Goal: Transaction & Acquisition: Purchase product/service

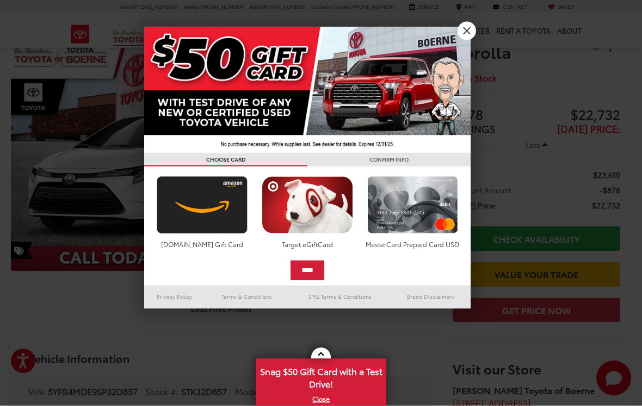
scroll to position [60, 0]
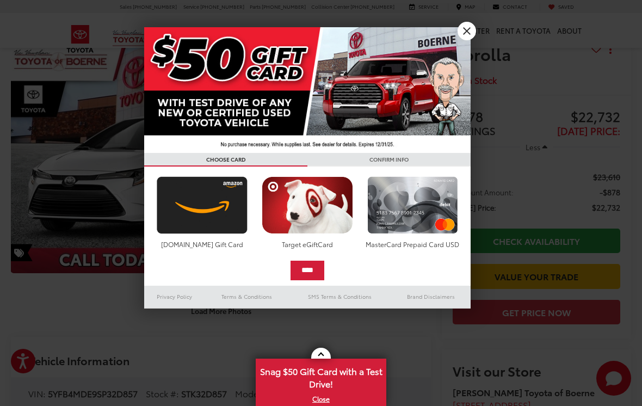
click at [472, 37] on link "X" at bounding box center [467, 31] width 18 height 18
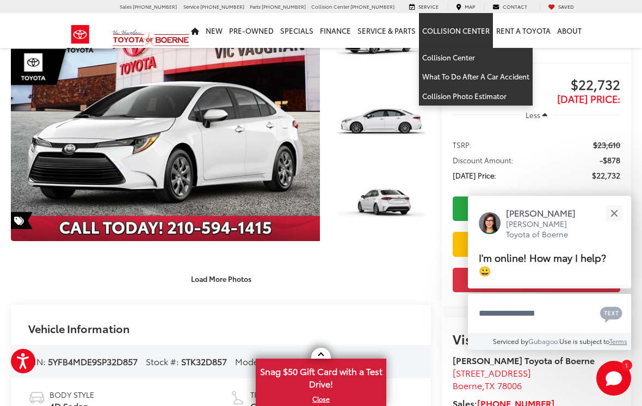
scroll to position [0, 0]
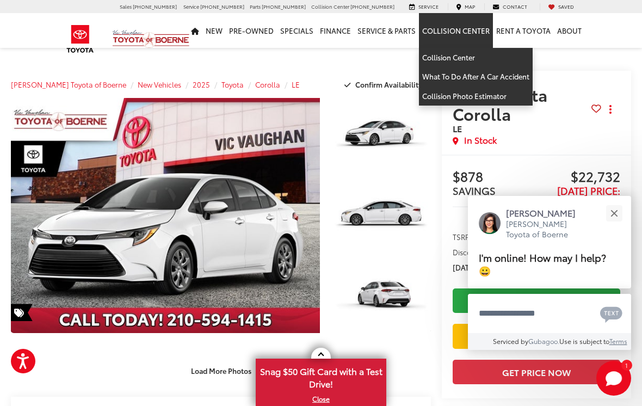
click at [557, 137] on div "In Stock" at bounding box center [522, 140] width 139 height 13
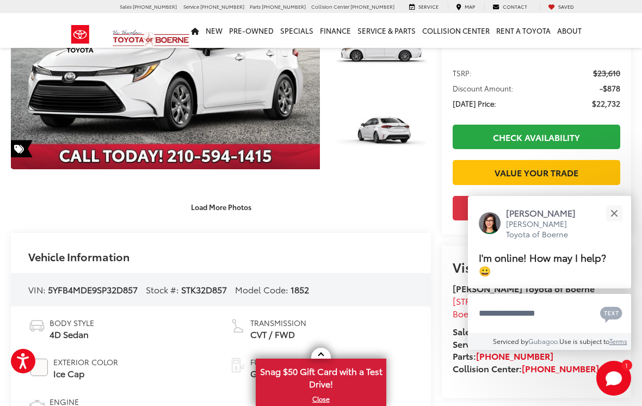
scroll to position [164, 0]
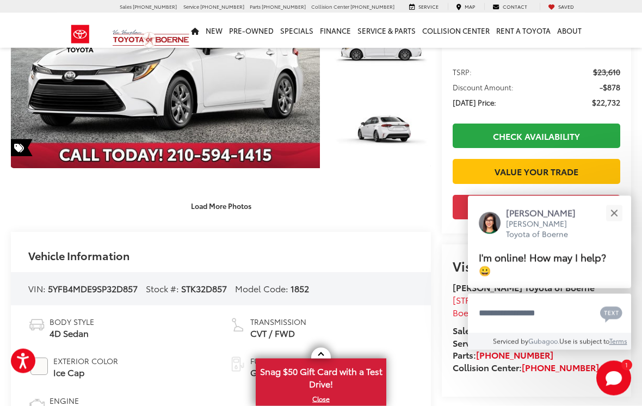
click at [617, 225] on button "Close" at bounding box center [613, 212] width 23 height 23
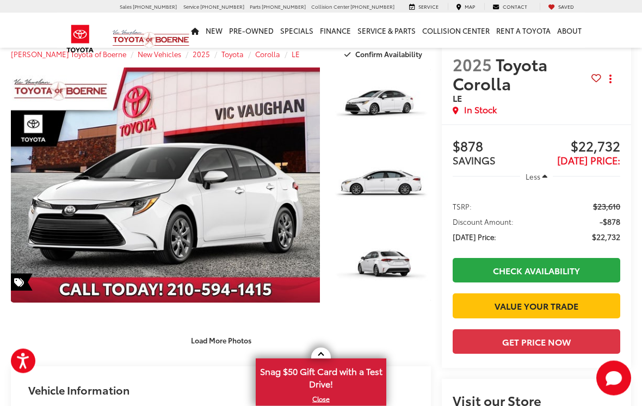
scroll to position [30, 0]
click at [570, 354] on button "Get Price Now" at bounding box center [537, 341] width 168 height 24
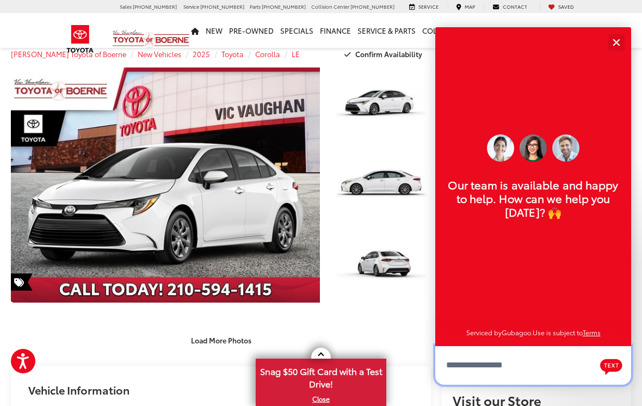
scroll to position [13, 0]
click at [617, 54] on button "Close" at bounding box center [615, 41] width 23 height 23
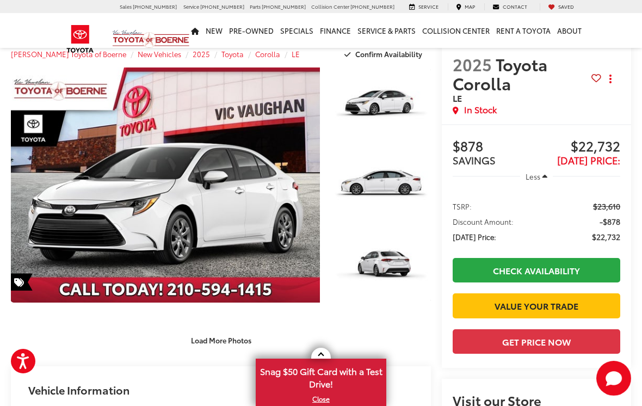
click at [540, 180] on span "Less" at bounding box center [533, 176] width 15 height 10
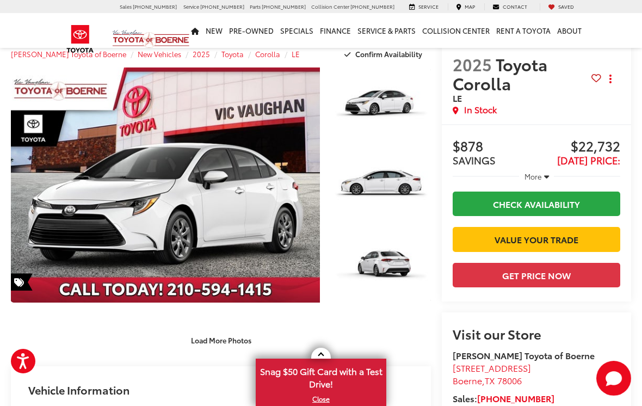
click at [555, 203] on link "Check Availability" at bounding box center [537, 204] width 168 height 24
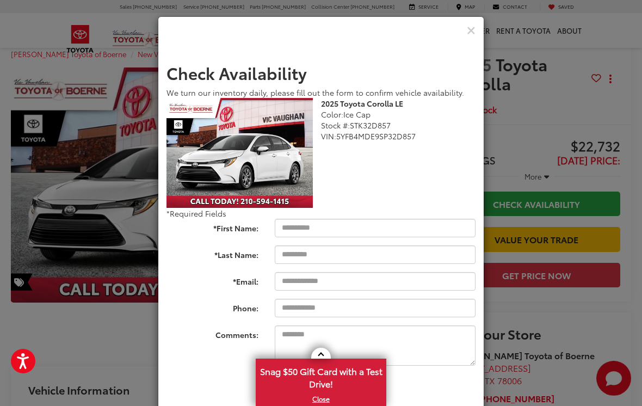
click at [468, 31] on icon "Close" at bounding box center [471, 30] width 9 height 11
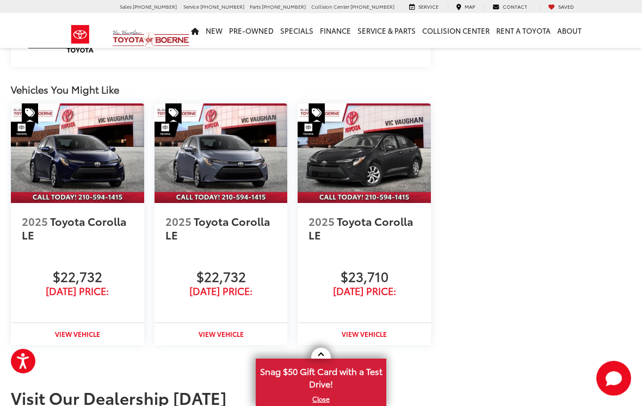
scroll to position [1497, 0]
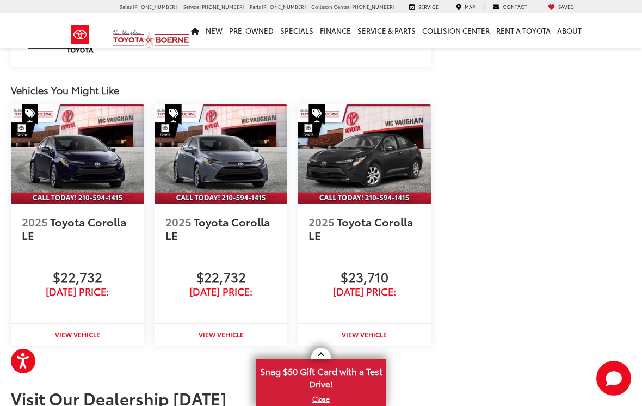
click at [227, 143] on img at bounding box center [221, 154] width 133 height 100
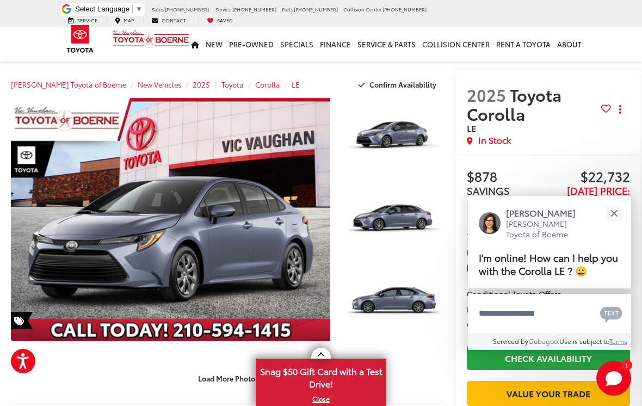
click at [433, 353] on div "1 / 40 Load More Photos" at bounding box center [228, 243] width 434 height 290
click at [609, 213] on button "Close" at bounding box center [613, 212] width 23 height 23
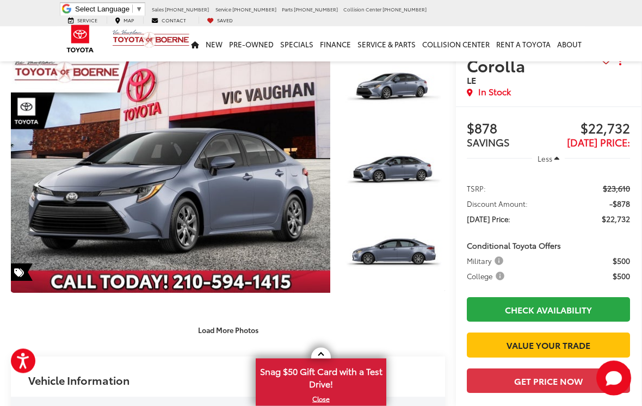
scroll to position [48, 0]
click at [619, 277] on span "$500" at bounding box center [621, 275] width 17 height 11
click at [480, 281] on span "College" at bounding box center [487, 275] width 40 height 11
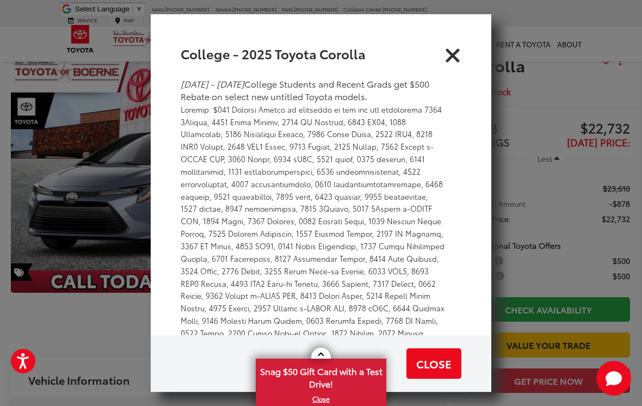
click at [449, 59] on icon "Close" at bounding box center [452, 53] width 17 height 17
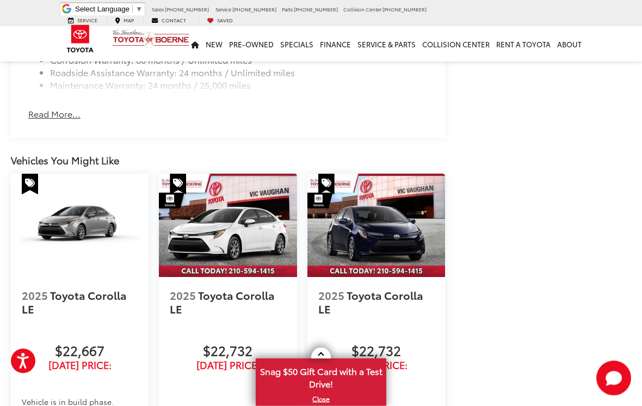
scroll to position [1635, 0]
click at [241, 230] on img at bounding box center [228, 225] width 138 height 103
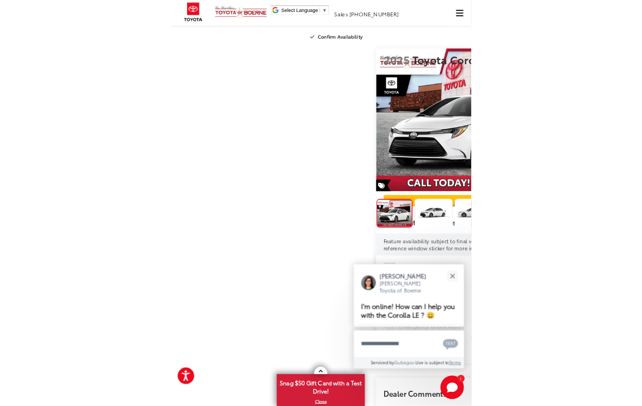
scroll to position [42, 0]
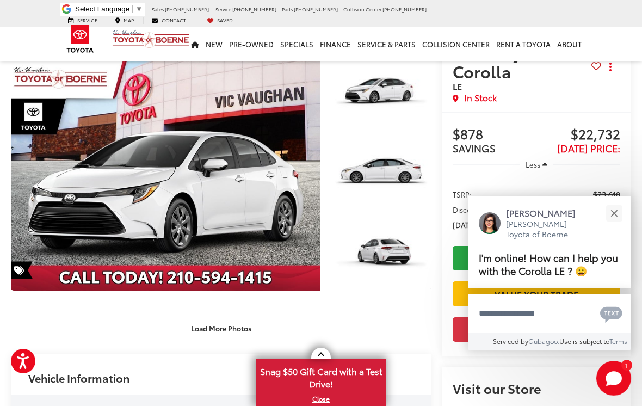
click at [614, 217] on div "Close" at bounding box center [613, 212] width 7 height 7
